Goal: Task Accomplishment & Management: Manage account settings

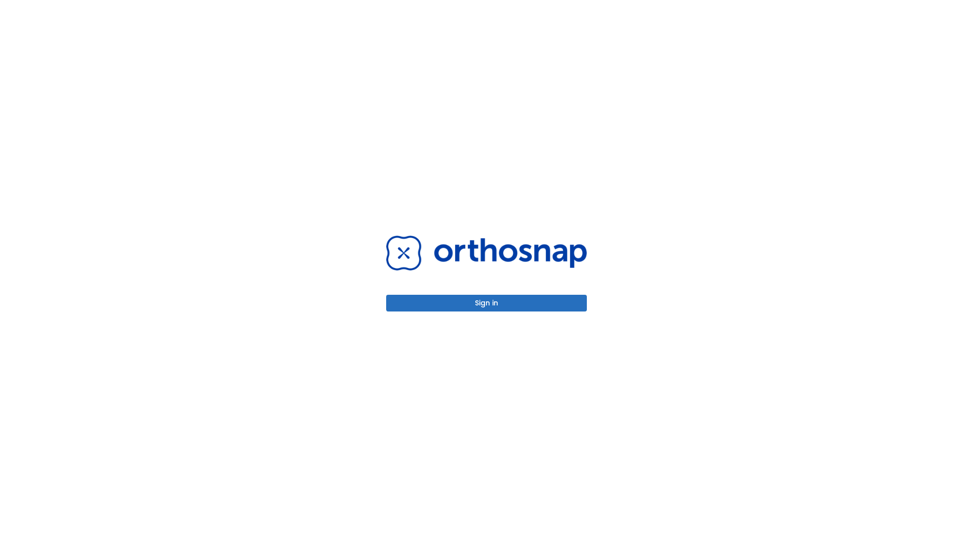
click at [487, 303] on button "Sign in" at bounding box center [486, 303] width 201 height 17
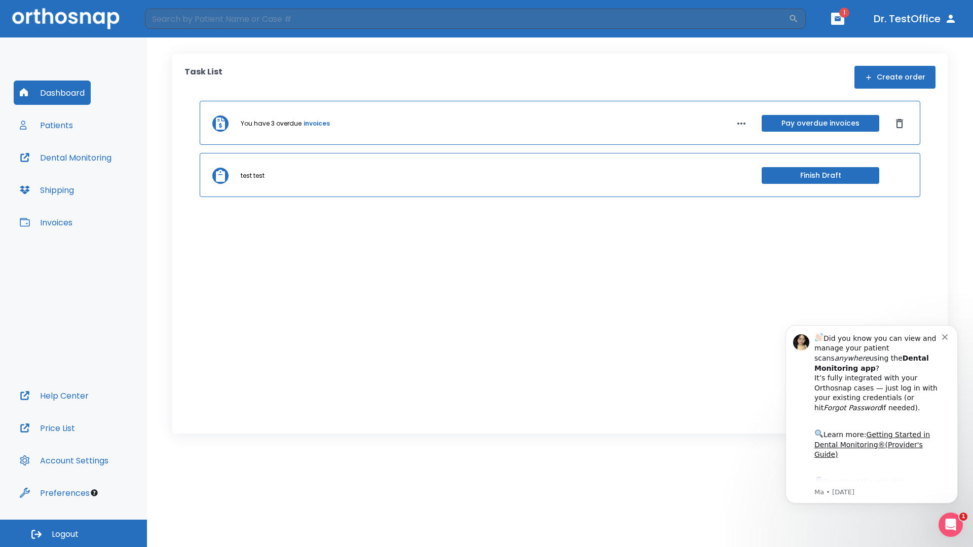
click at [73, 534] on span "Logout" at bounding box center [65, 534] width 27 height 11
